Goal: Task Accomplishment & Management: Use online tool/utility

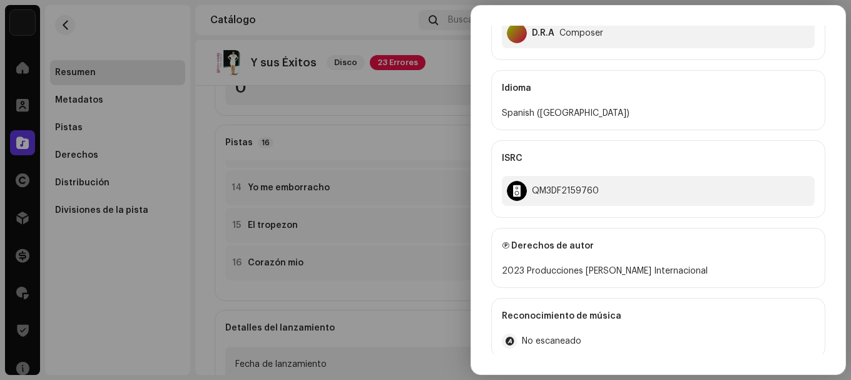
scroll to position [188, 0]
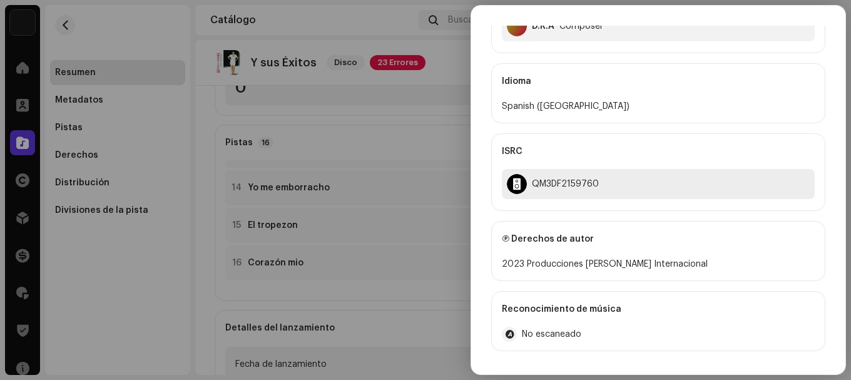
click at [559, 171] on div "QM3DF2159760" at bounding box center [658, 184] width 313 height 30
click at [557, 178] on div "QM3DF2159760" at bounding box center [658, 184] width 313 height 30
click at [556, 180] on div "QM3DF2159760" at bounding box center [565, 184] width 67 height 10
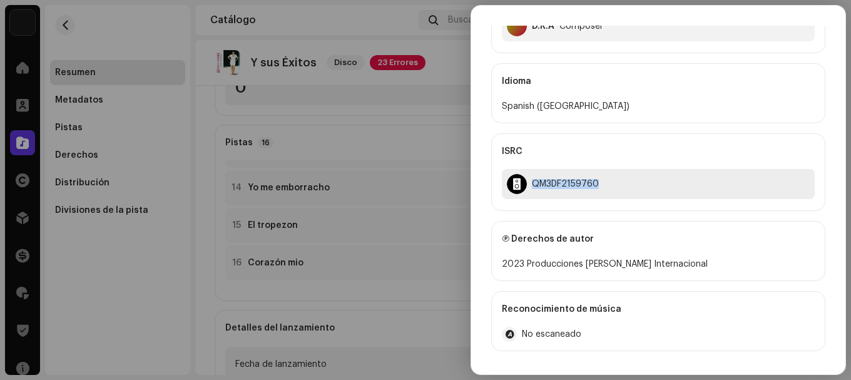
click at [556, 180] on div "QM3DF2159760" at bounding box center [565, 184] width 67 height 10
copy div "QM3DF2159760"
click at [394, 138] on div at bounding box center [425, 190] width 851 height 380
